Goal: Check status: Check status

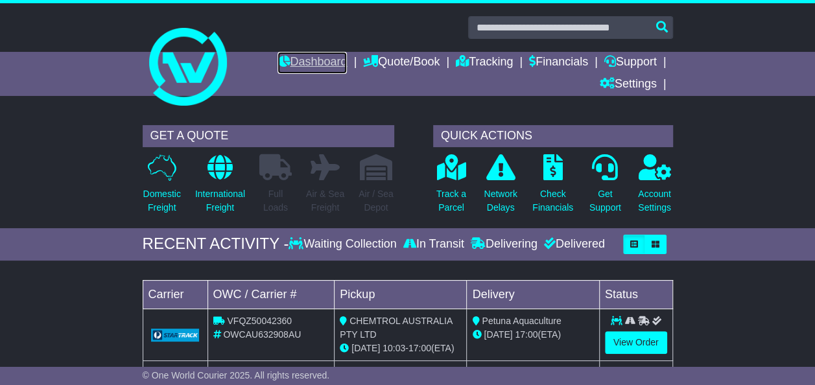
click at [319, 60] on link "Dashboard" at bounding box center [311, 63] width 69 height 22
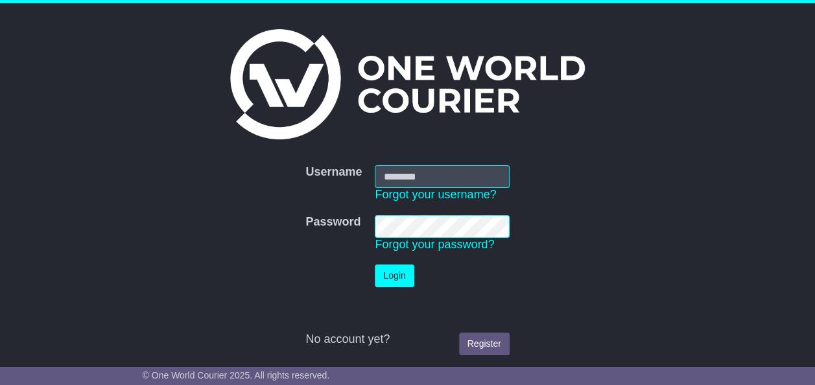
type input "**********"
click at [393, 275] on button "Login" at bounding box center [394, 275] width 39 height 23
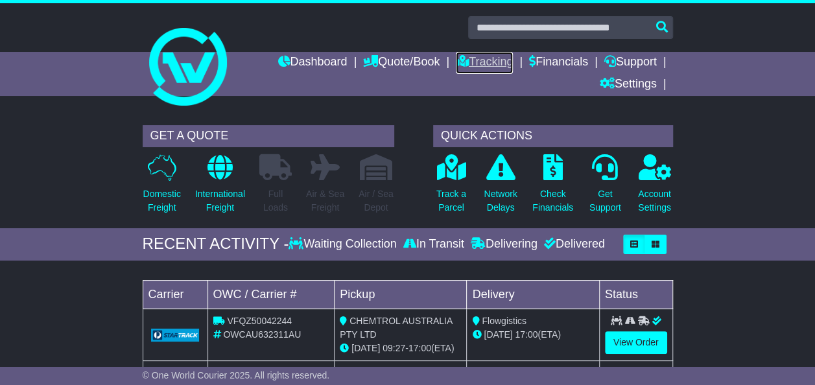
click at [487, 67] on link "Tracking" at bounding box center [484, 63] width 57 height 22
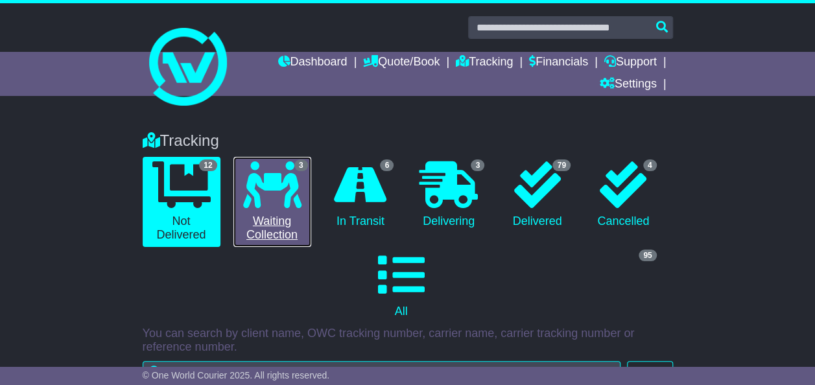
click at [283, 178] on icon at bounding box center [272, 184] width 58 height 47
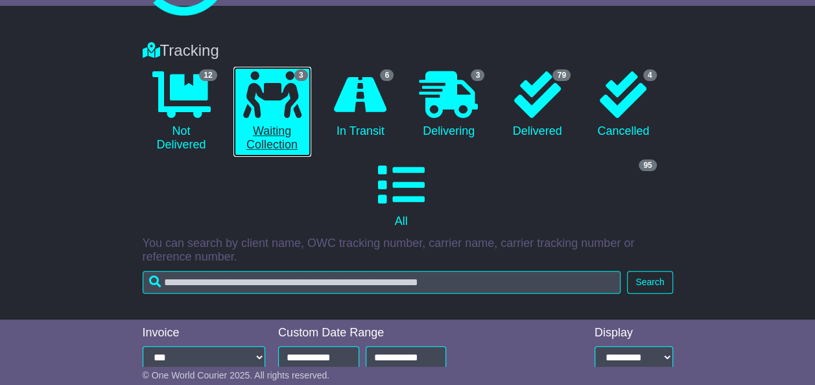
scroll to position [88, 0]
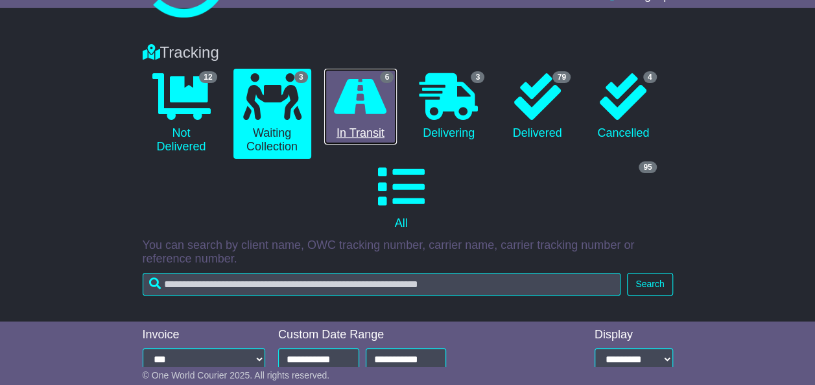
click at [363, 119] on link "6 In Transit" at bounding box center [360, 107] width 73 height 76
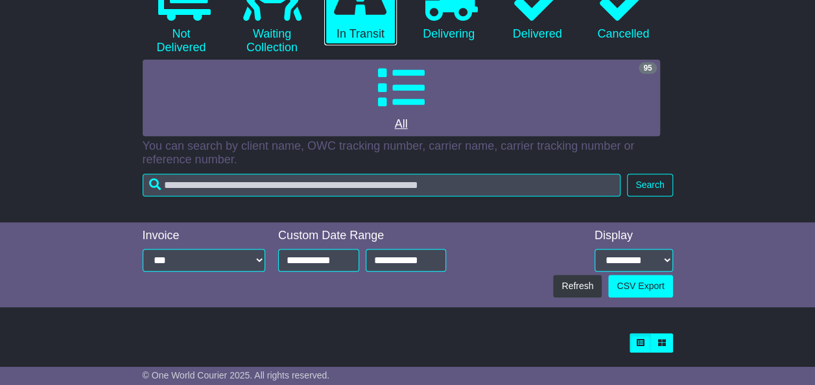
scroll to position [0, 0]
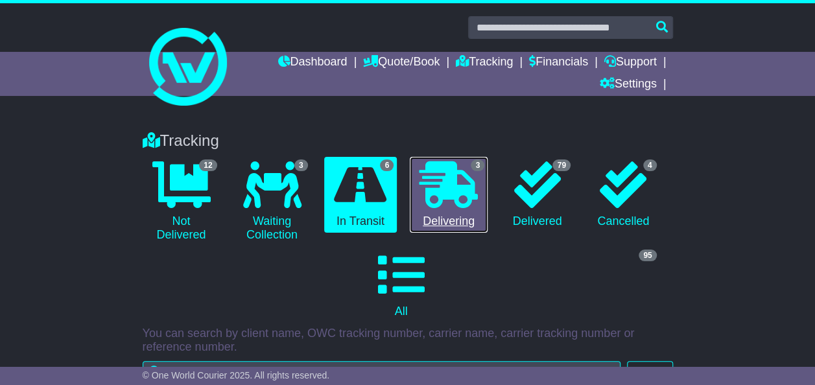
click at [451, 174] on icon at bounding box center [448, 184] width 58 height 47
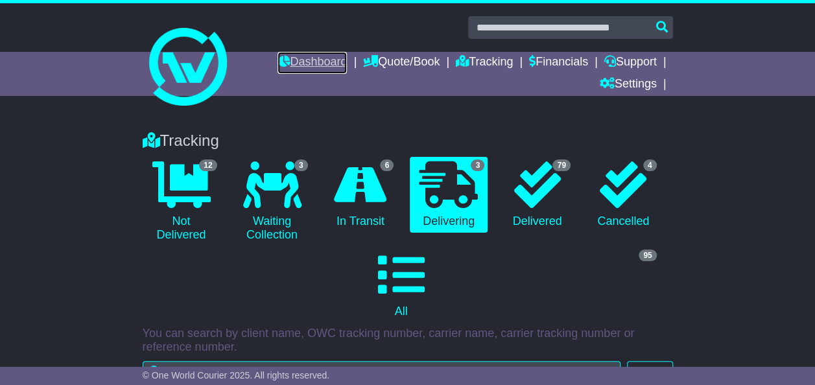
click at [322, 62] on link "Dashboard" at bounding box center [311, 63] width 69 height 22
